Goal: Browse casually

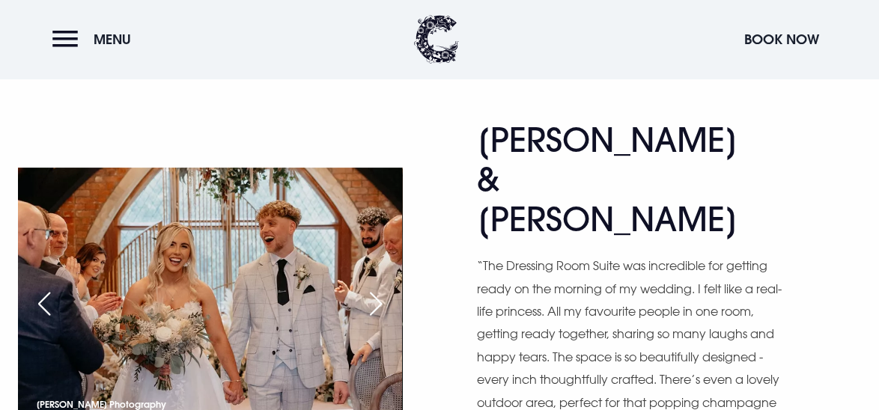
scroll to position [753, 0]
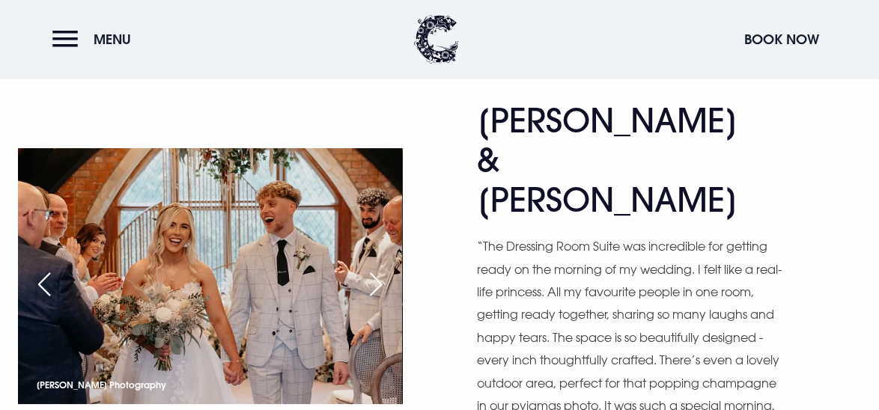
click at [383, 268] on div "Next slide" at bounding box center [375, 284] width 37 height 33
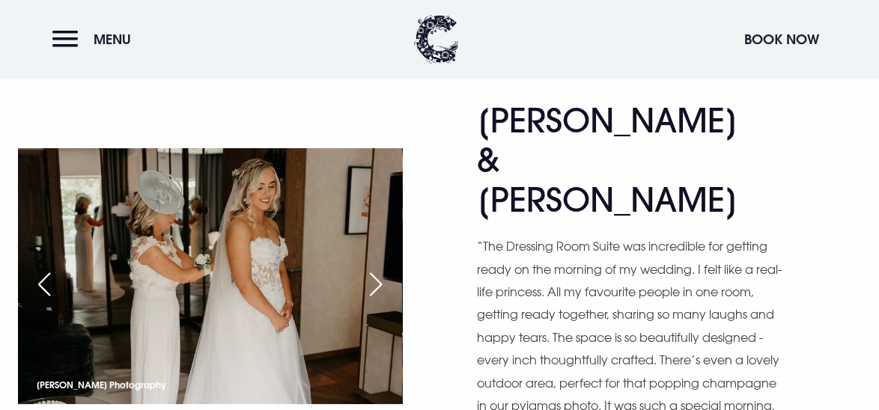
click at [383, 268] on div "Next slide" at bounding box center [375, 284] width 37 height 33
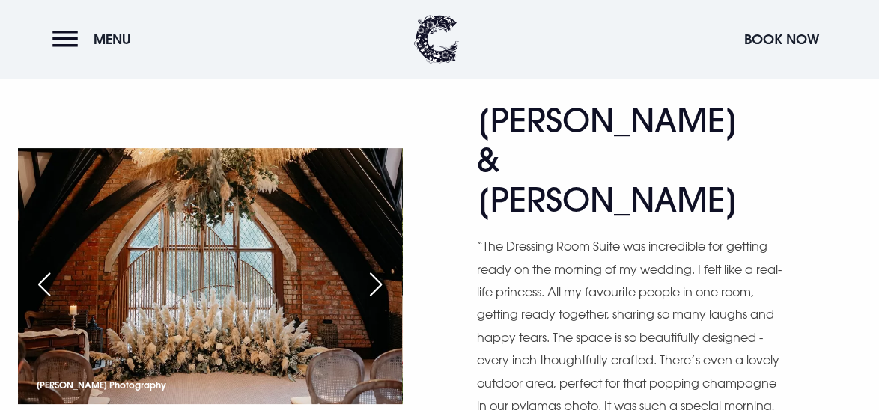
click at [383, 268] on div "Next slide" at bounding box center [375, 284] width 37 height 33
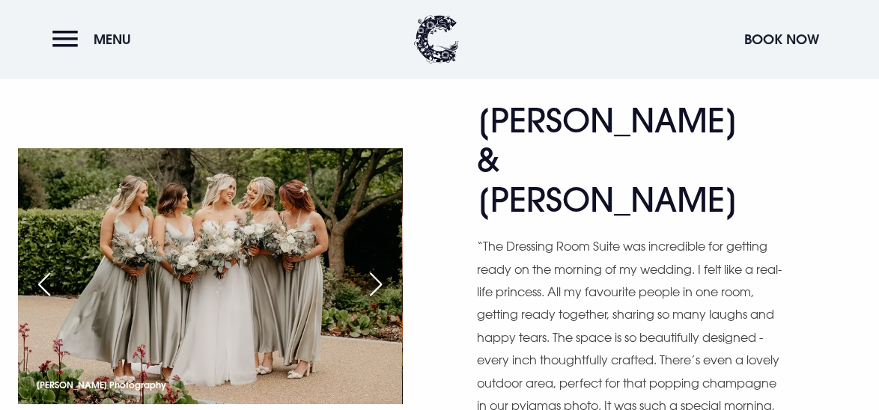
click at [39, 268] on div "Previous slide" at bounding box center [43, 284] width 37 height 33
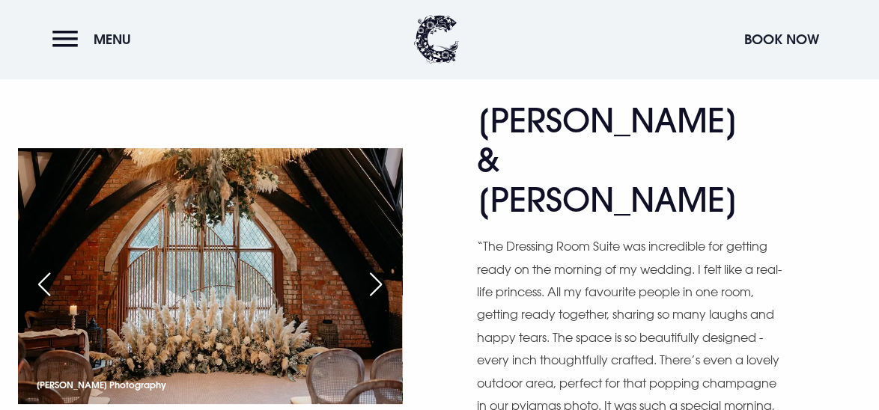
click at [379, 268] on div "Next slide" at bounding box center [375, 284] width 37 height 33
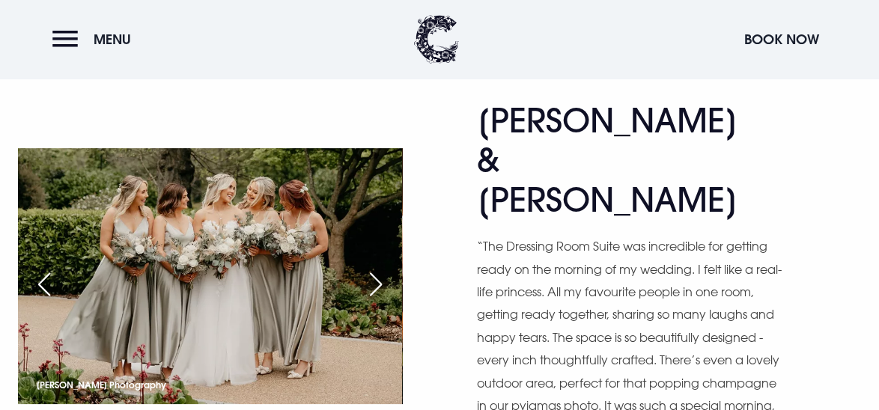
click at [379, 268] on div "Next slide" at bounding box center [375, 284] width 37 height 33
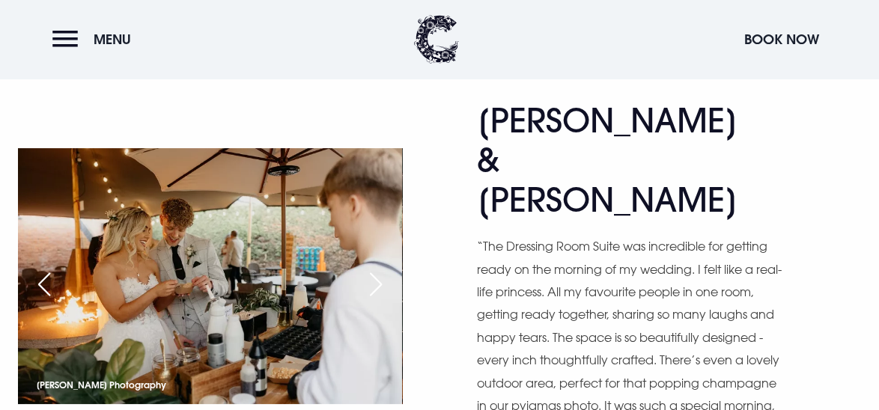
click at [381, 268] on div "Next slide" at bounding box center [375, 284] width 37 height 33
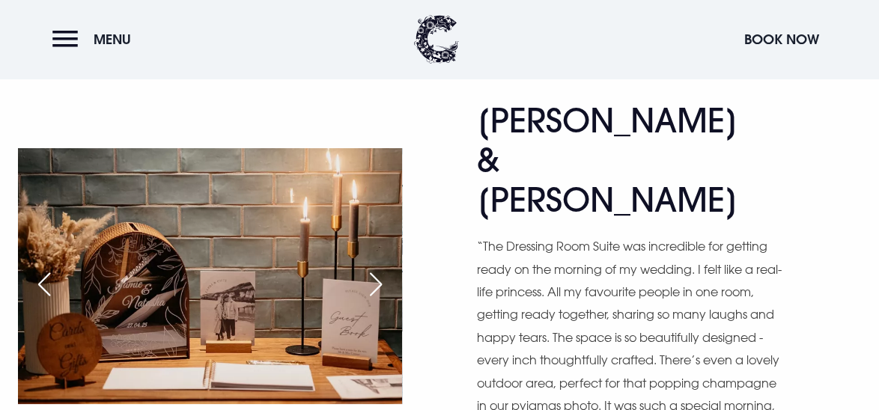
click at [378, 268] on div "Next slide" at bounding box center [375, 284] width 37 height 33
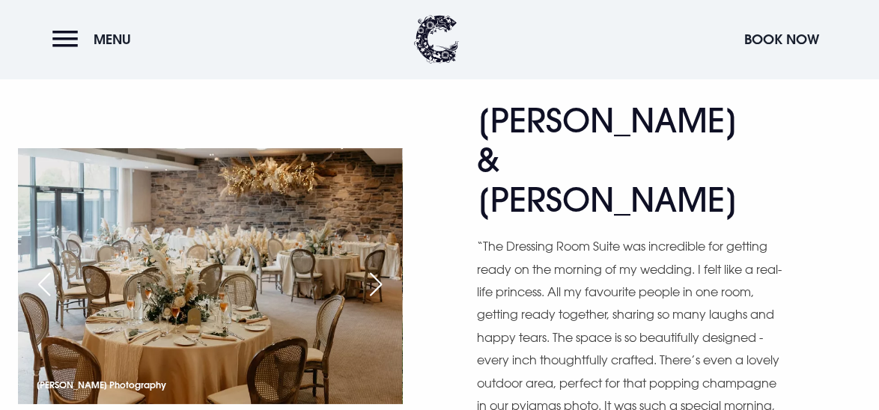
click at [382, 268] on div "Next slide" at bounding box center [375, 284] width 37 height 33
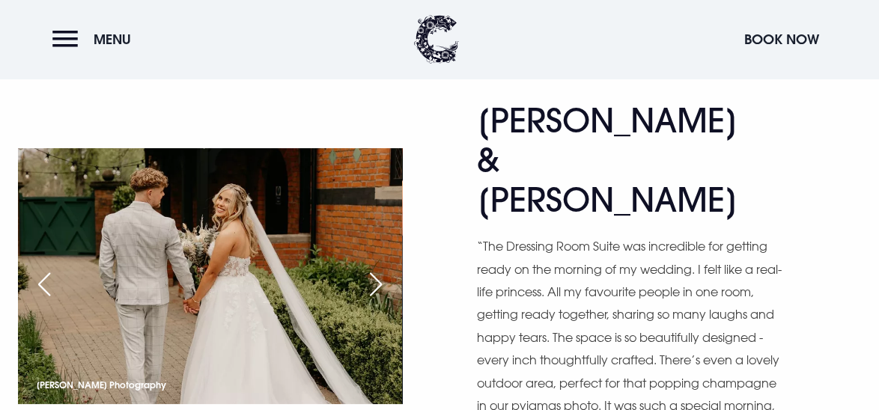
click at [304, 65] on header "Menu Book Now" at bounding box center [439, 39] width 879 height 79
